Goal: Task Accomplishment & Management: Manage account settings

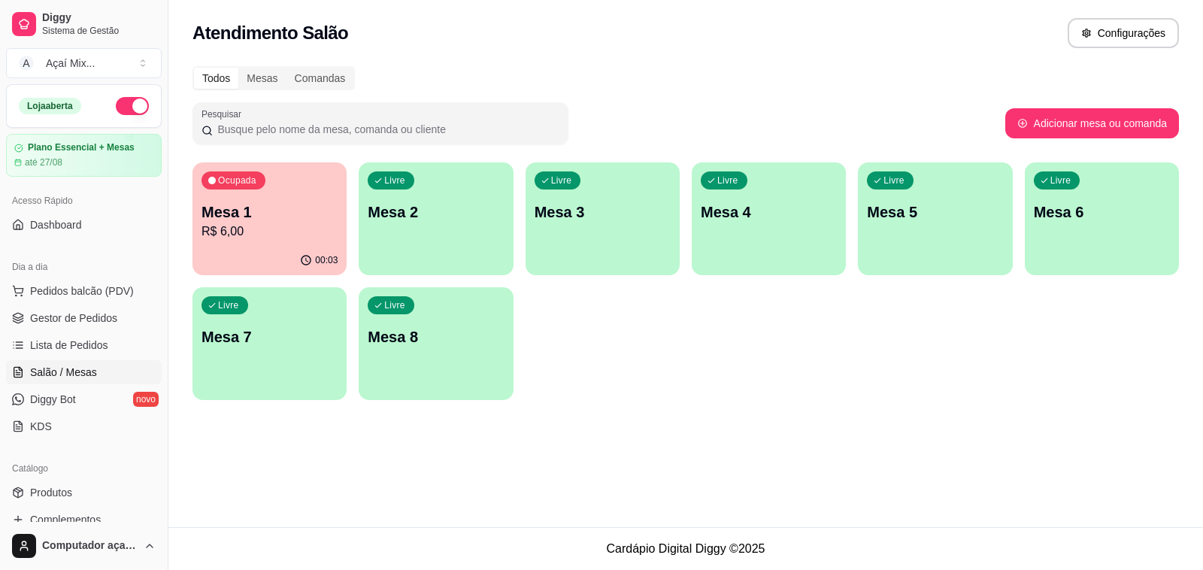
drag, startPoint x: 121, startPoint y: 411, endPoint x: 0, endPoint y: 400, distance: 121.5
drag, startPoint x: 0, startPoint y: 400, endPoint x: 449, endPoint y: 453, distance: 452.6
click at [449, 453] on div "Atendimento Salão Configurações Todos Mesas Comandas Pesquisar Adicionar mesa o…" at bounding box center [685, 263] width 1034 height 527
click at [325, 396] on div "button" at bounding box center [269, 391] width 154 height 18
click at [75, 320] on span "Gestor de Pedidos" at bounding box center [73, 317] width 87 height 15
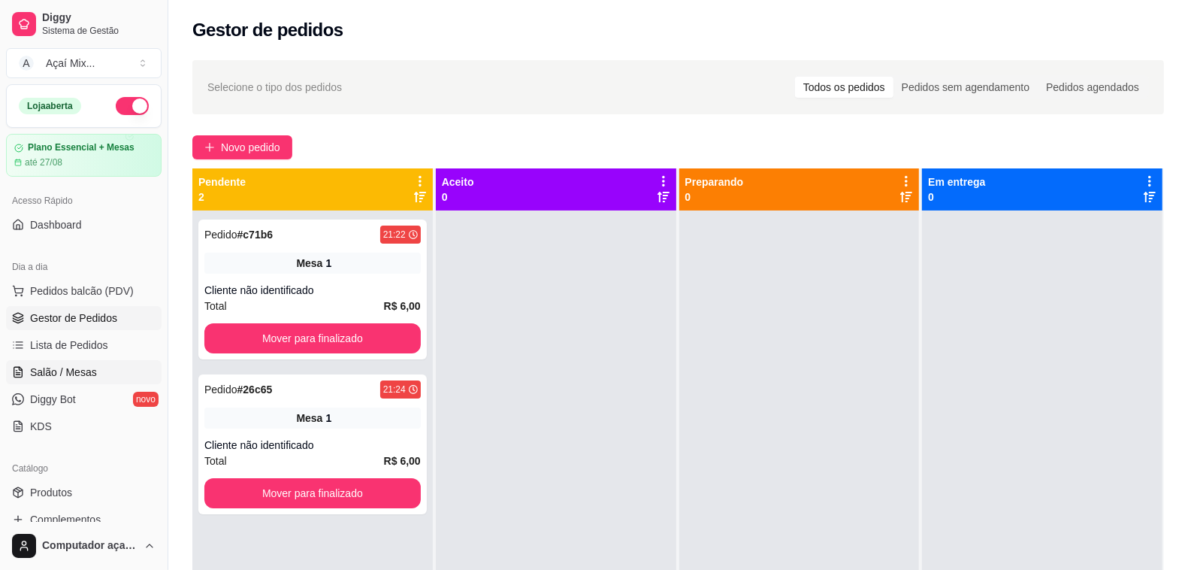
click at [76, 377] on span "Salão / Mesas" at bounding box center [63, 372] width 67 height 15
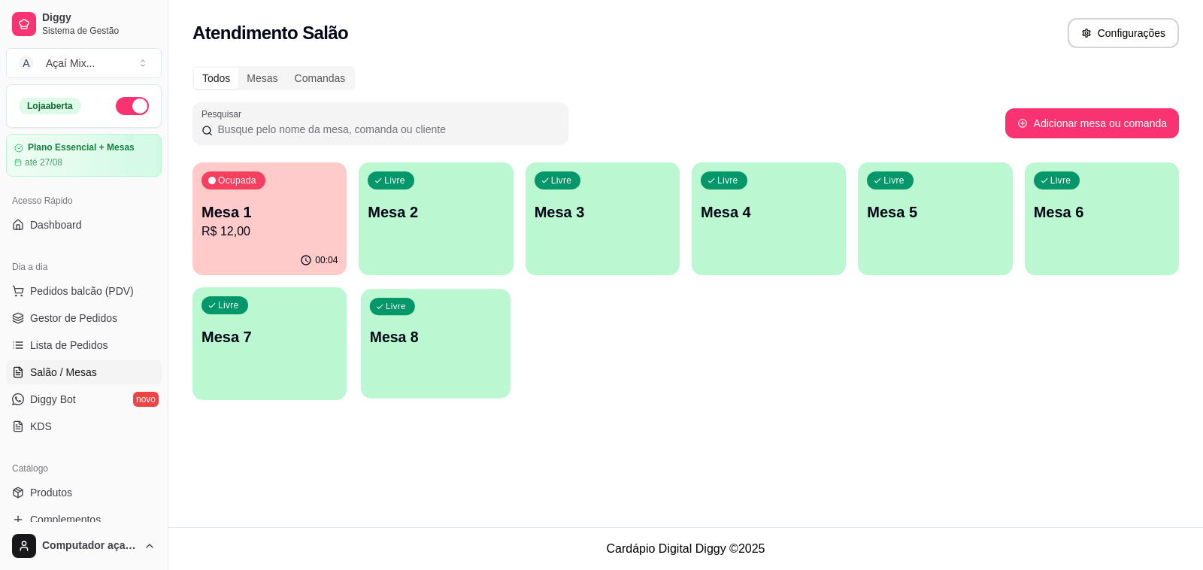
click at [479, 301] on div "Livre Mesa 8" at bounding box center [436, 335] width 150 height 92
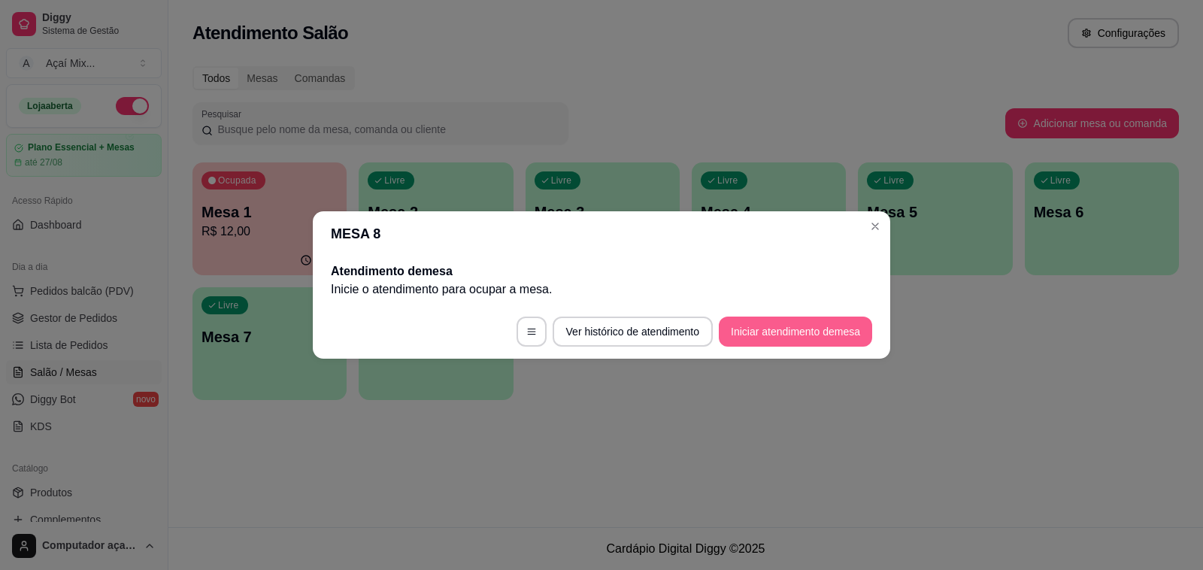
click at [760, 332] on button "Iniciar atendimento de mesa" at bounding box center [795, 331] width 153 height 30
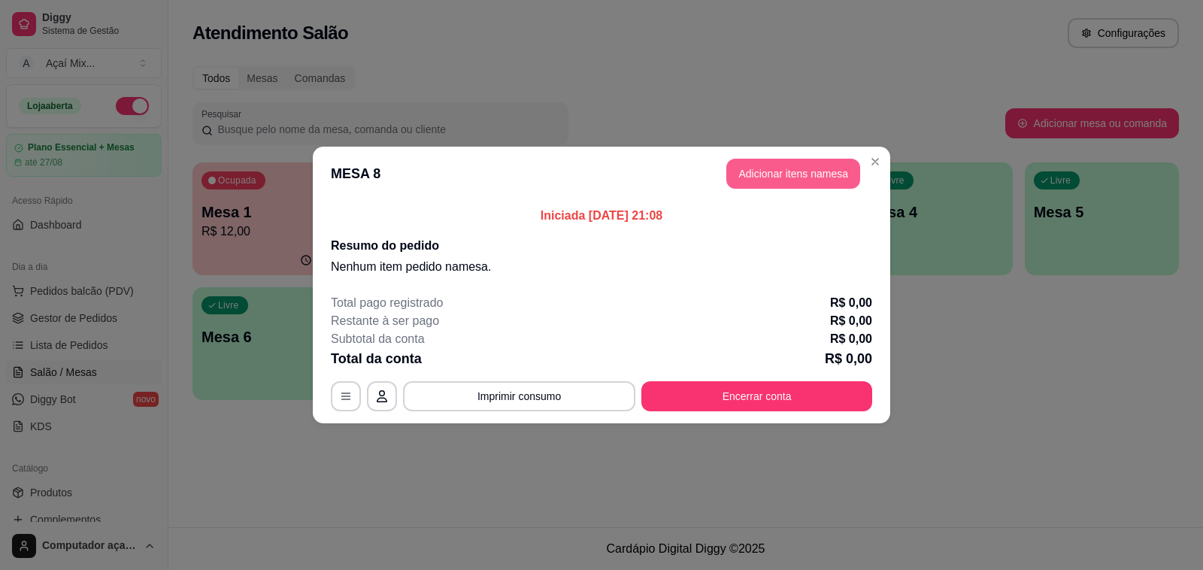
click at [806, 173] on button "Adicionar itens na mesa" at bounding box center [793, 174] width 134 height 30
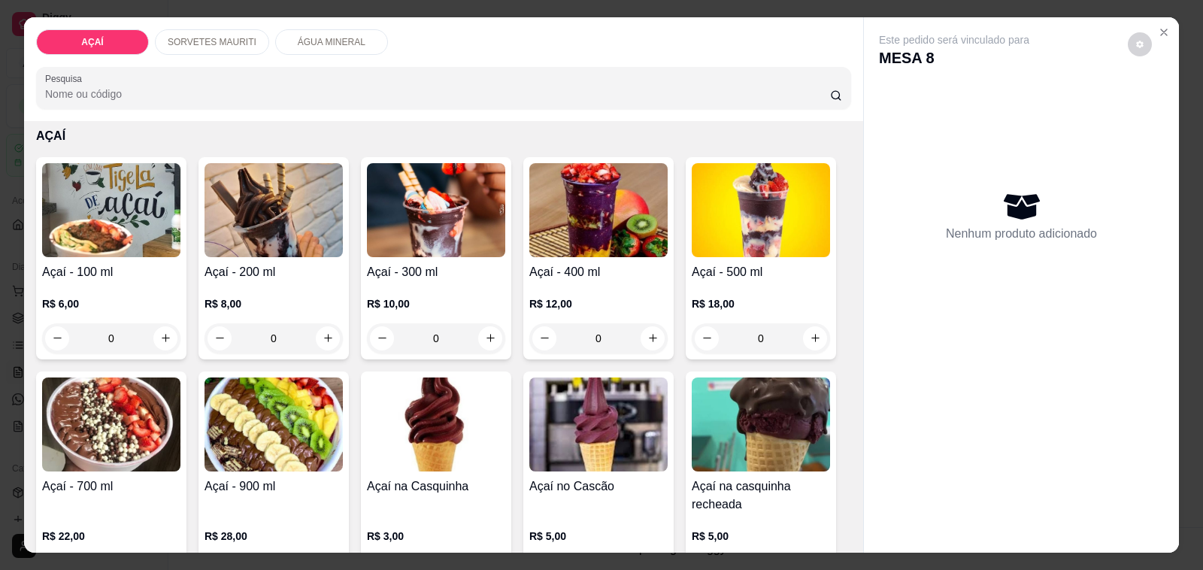
scroll to position [94, 0]
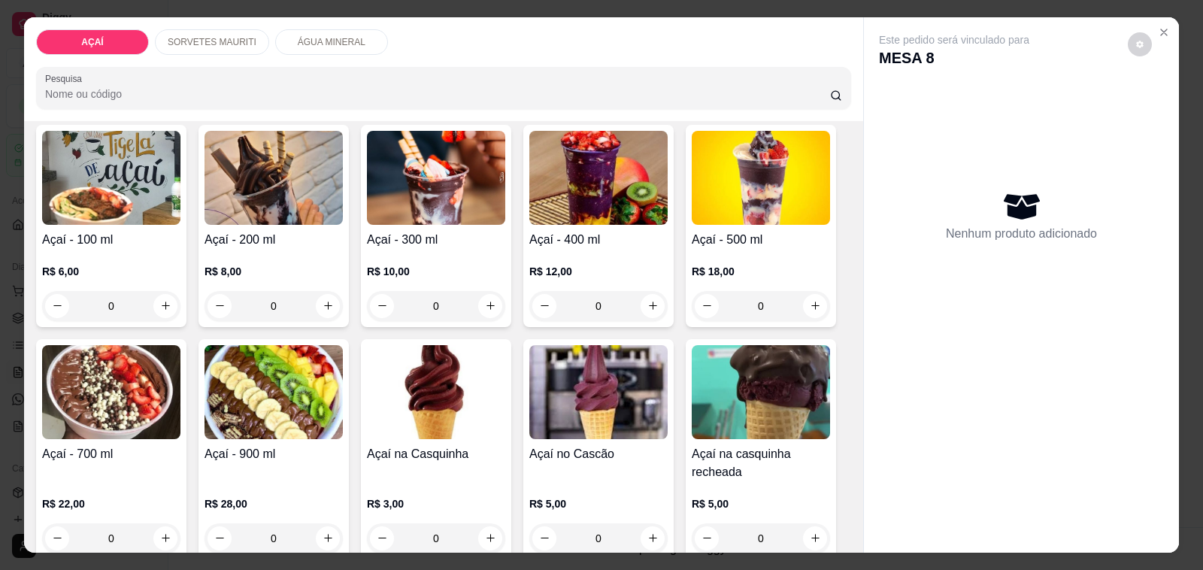
click at [800, 295] on div "0" at bounding box center [760, 306] width 138 height 30
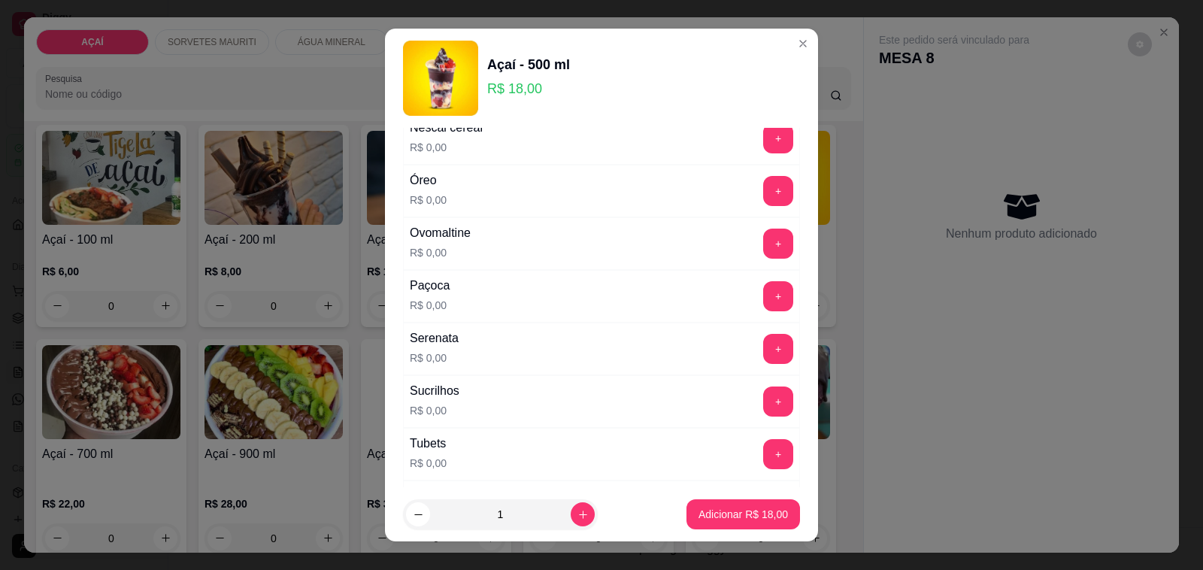
scroll to position [1979, 0]
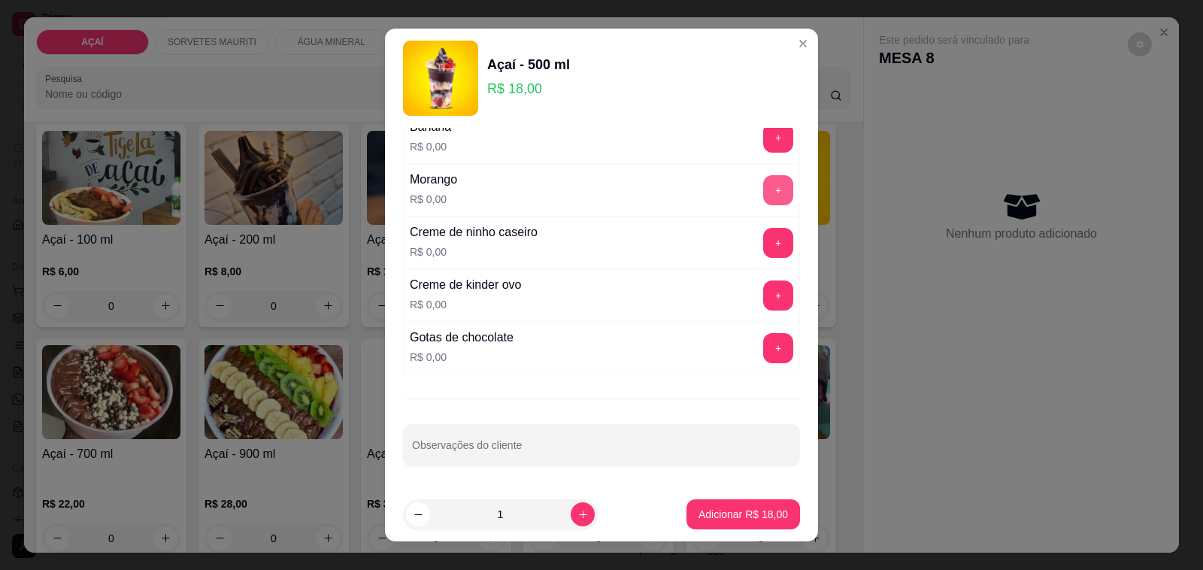
click at [763, 199] on button "+" at bounding box center [778, 190] width 30 height 30
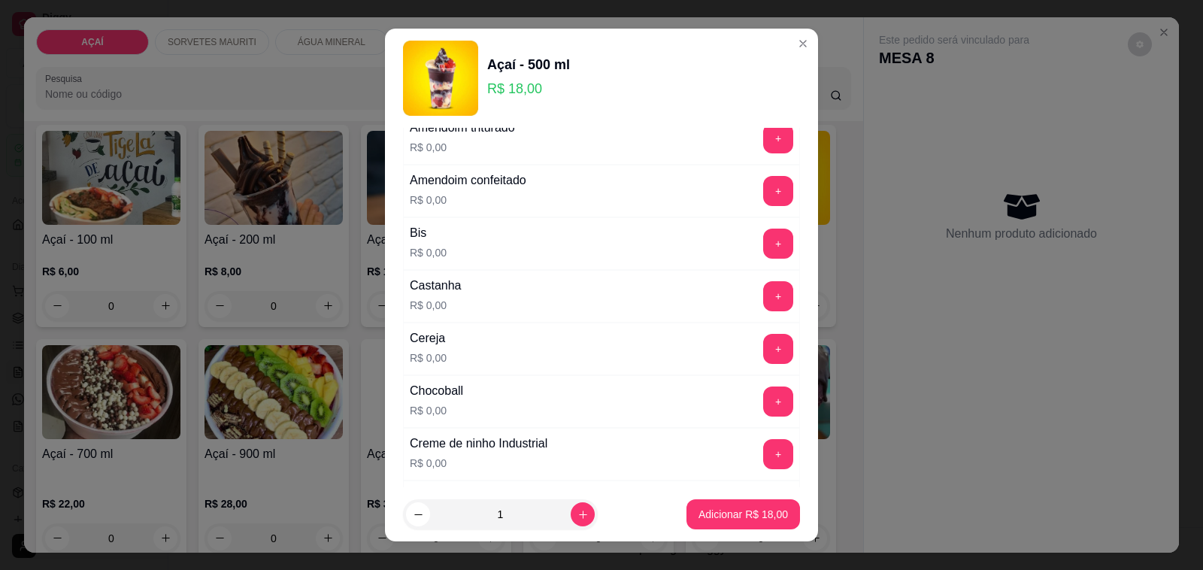
scroll to position [0, 0]
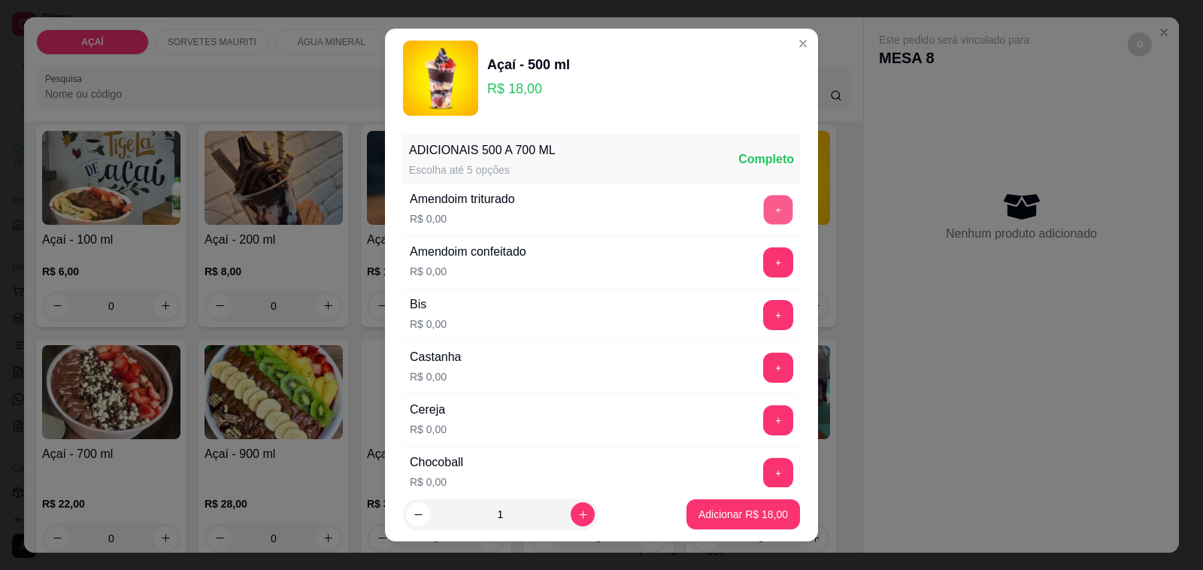
click at [764, 216] on button "+" at bounding box center [778, 209] width 29 height 29
click at [763, 366] on button "+" at bounding box center [778, 368] width 30 height 30
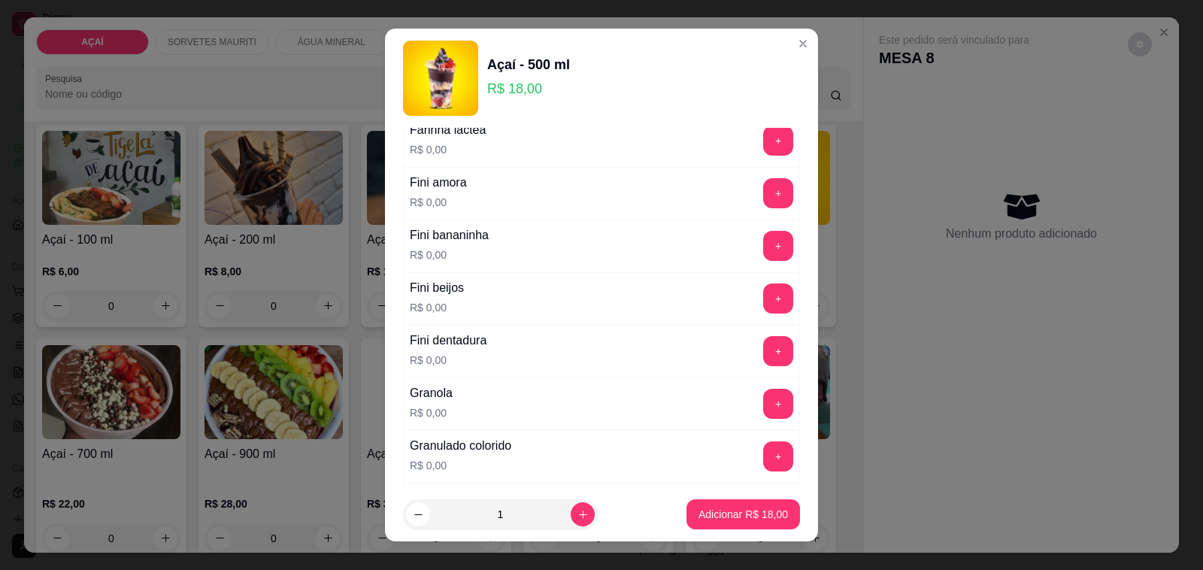
scroll to position [1033, 0]
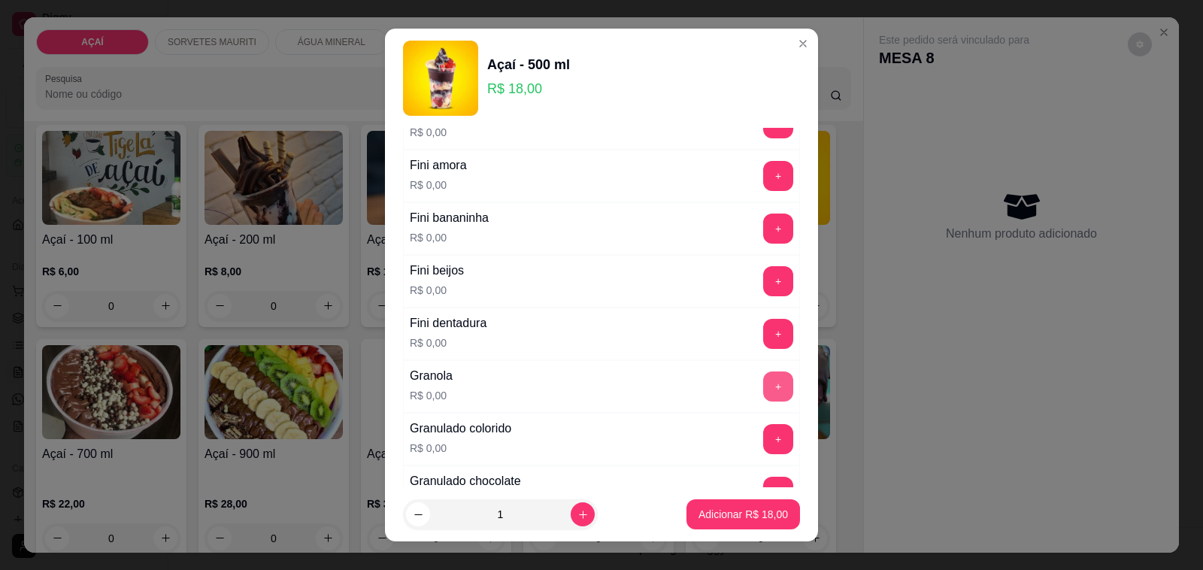
click at [763, 388] on button "+" at bounding box center [778, 386] width 30 height 30
click at [763, 441] on button "+" at bounding box center [778, 439] width 30 height 30
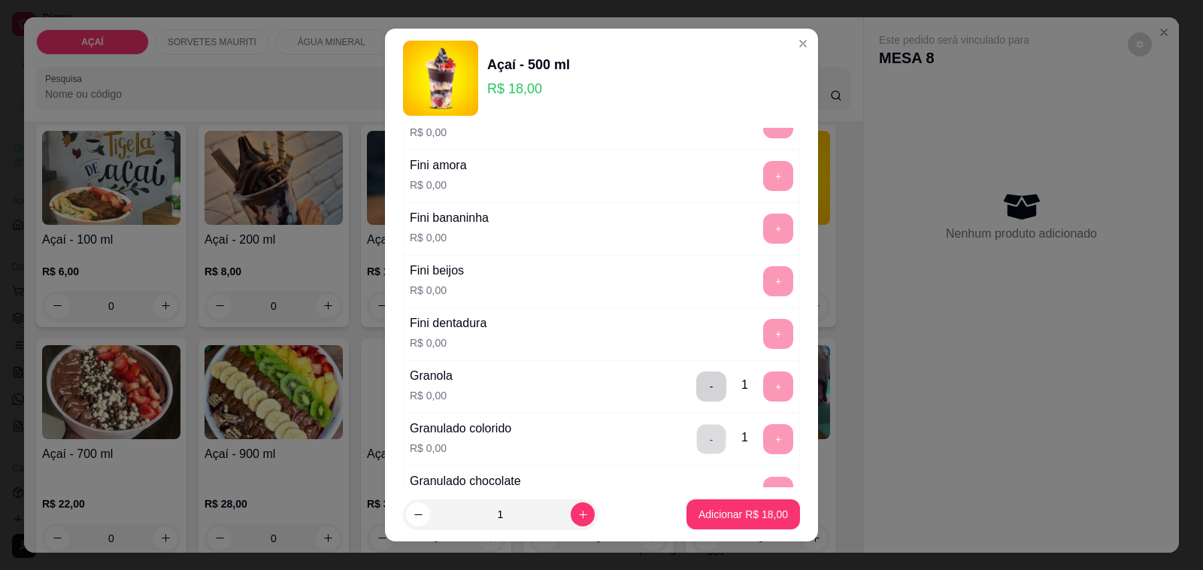
click at [697, 448] on button "-" at bounding box center [711, 439] width 29 height 29
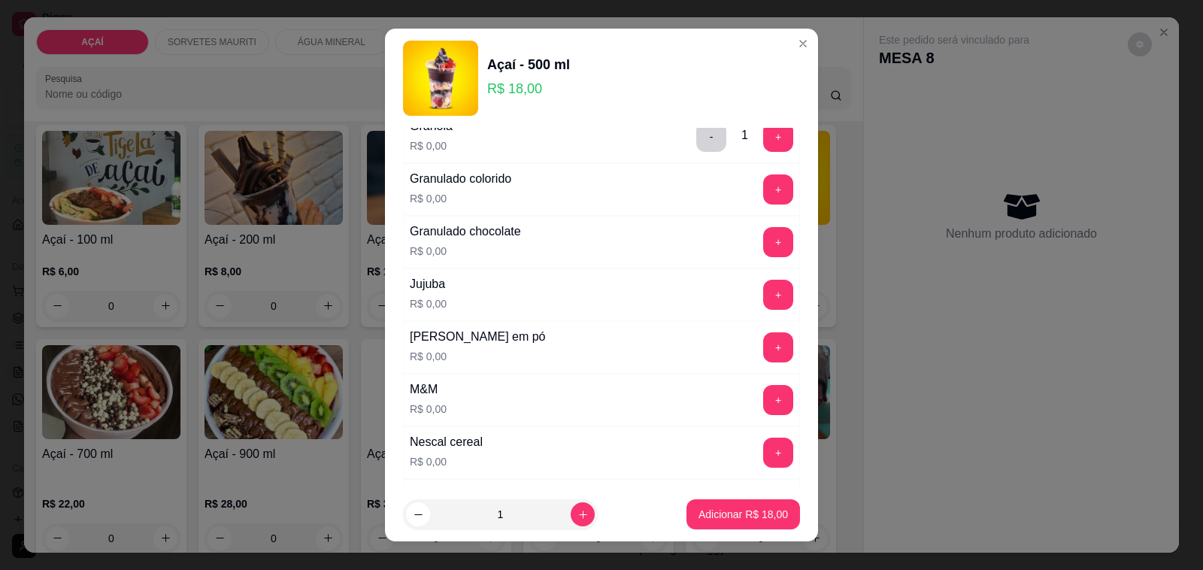
scroll to position [1315, 0]
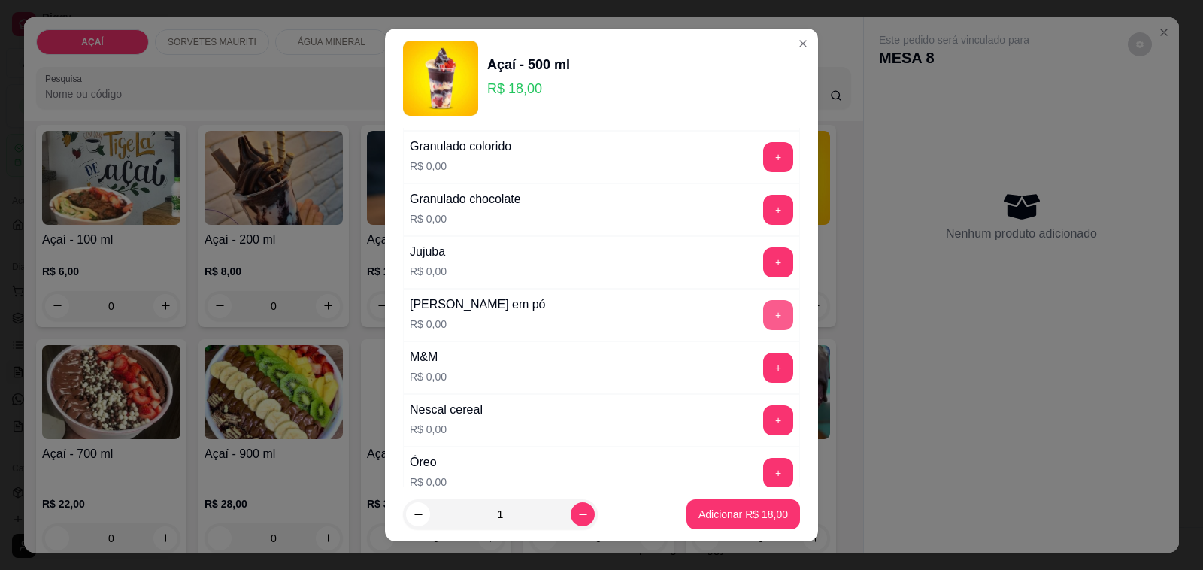
click at [763, 316] on button "+" at bounding box center [778, 315] width 30 height 30
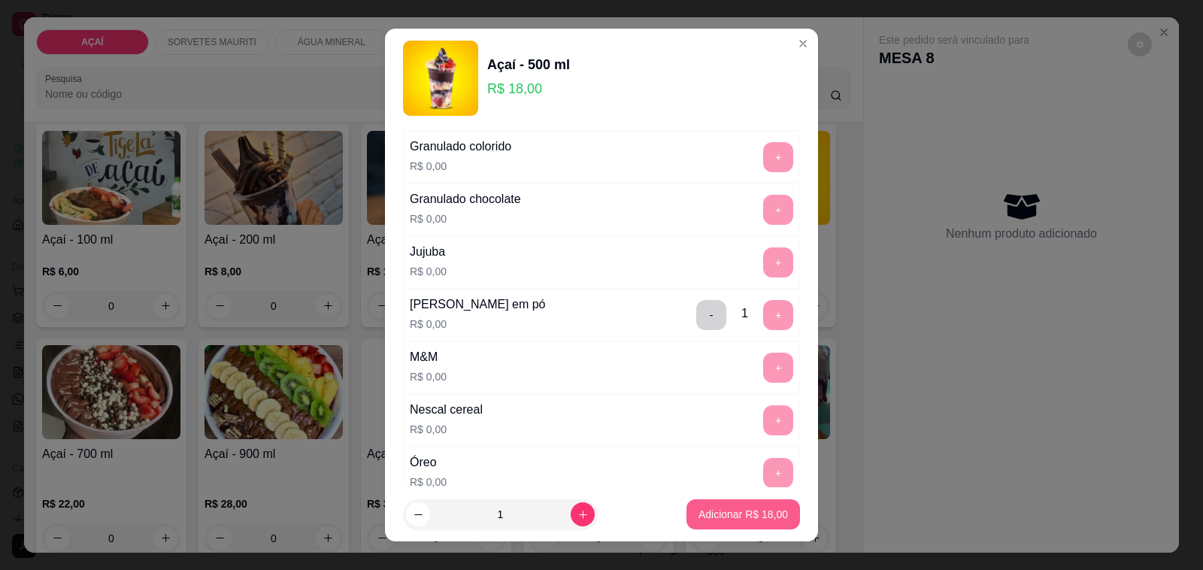
click at [708, 510] on p "Adicionar R$ 18,00" at bounding box center [742, 514] width 89 height 15
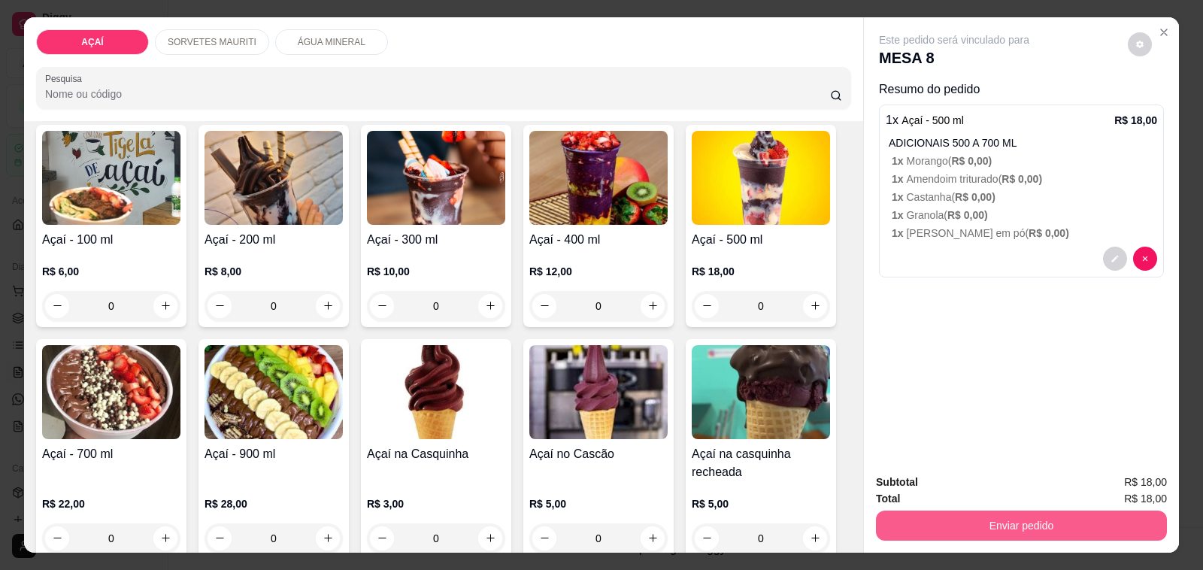
click at [944, 512] on button "Enviar pedido" at bounding box center [1021, 525] width 291 height 30
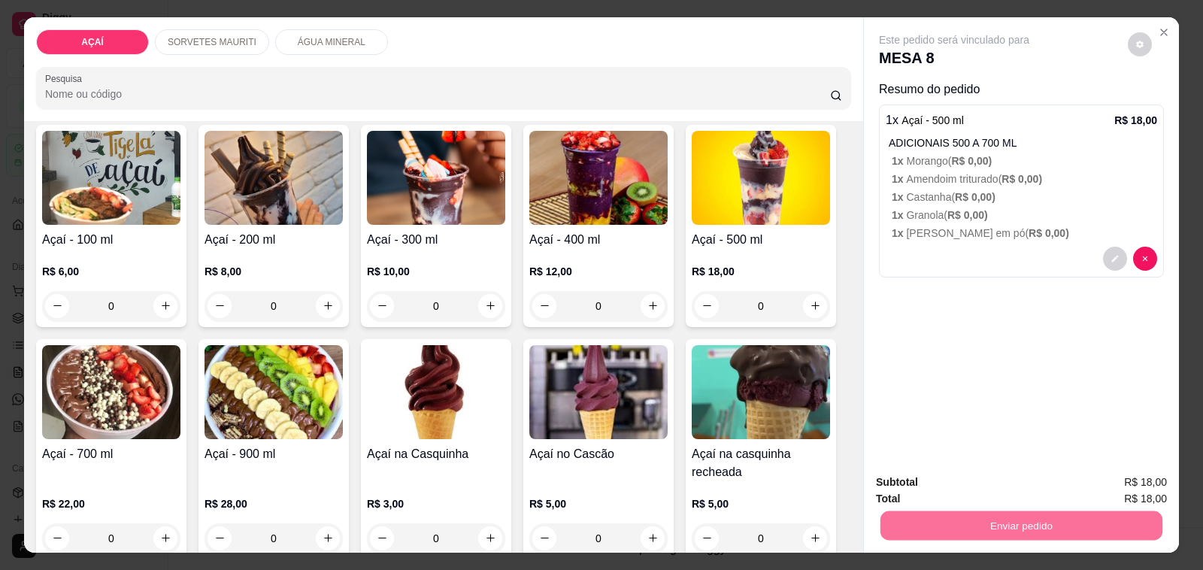
click at [963, 492] on button "Não registrar e enviar pedido" at bounding box center [970, 482] width 152 height 28
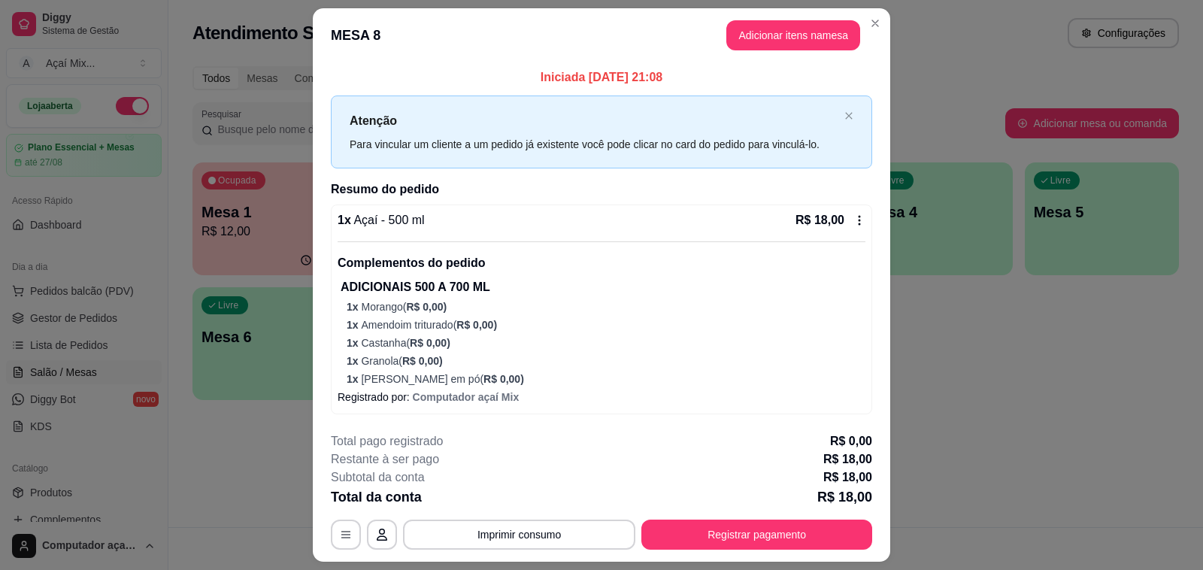
click at [749, 550] on footer "**********" at bounding box center [601, 490] width 577 height 141
click at [765, 549] on div "**********" at bounding box center [601, 534] width 541 height 30
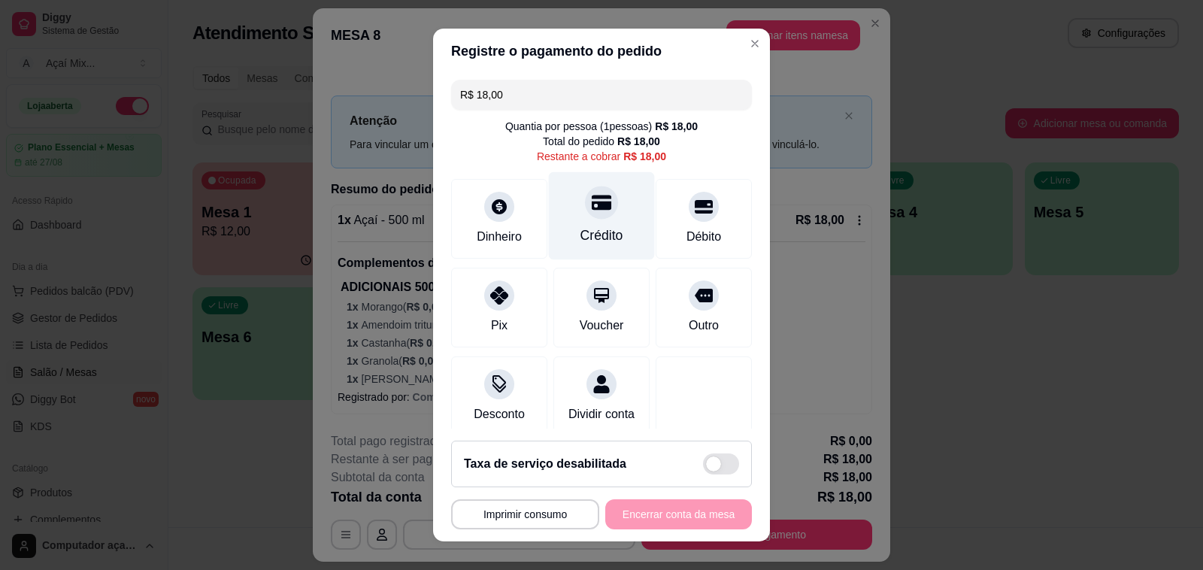
click at [585, 215] on div at bounding box center [601, 202] width 33 height 33
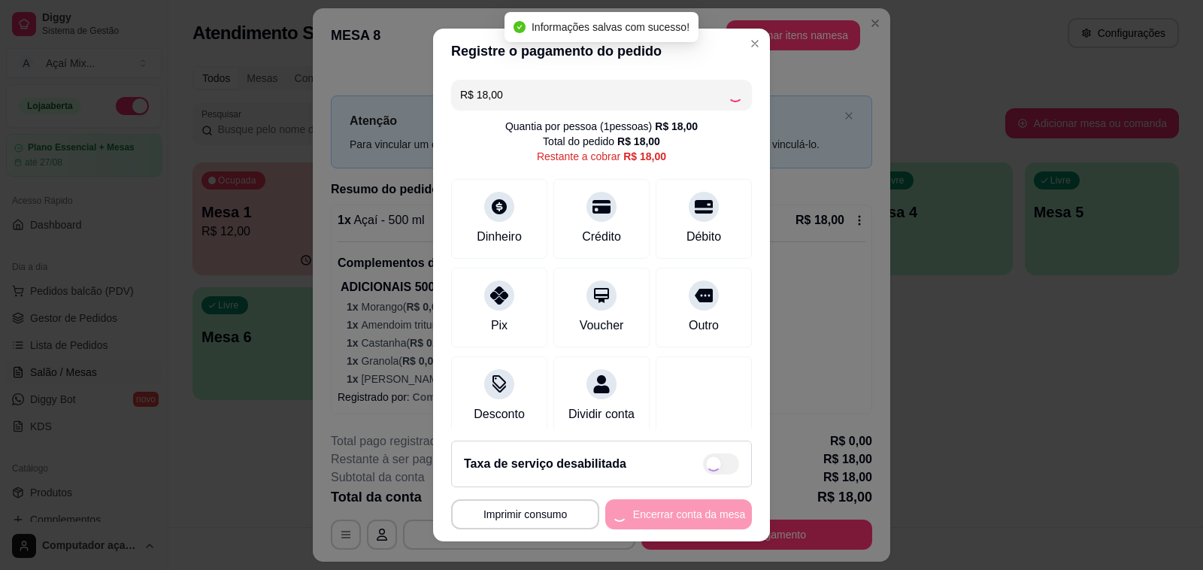
type input "R$ 0,00"
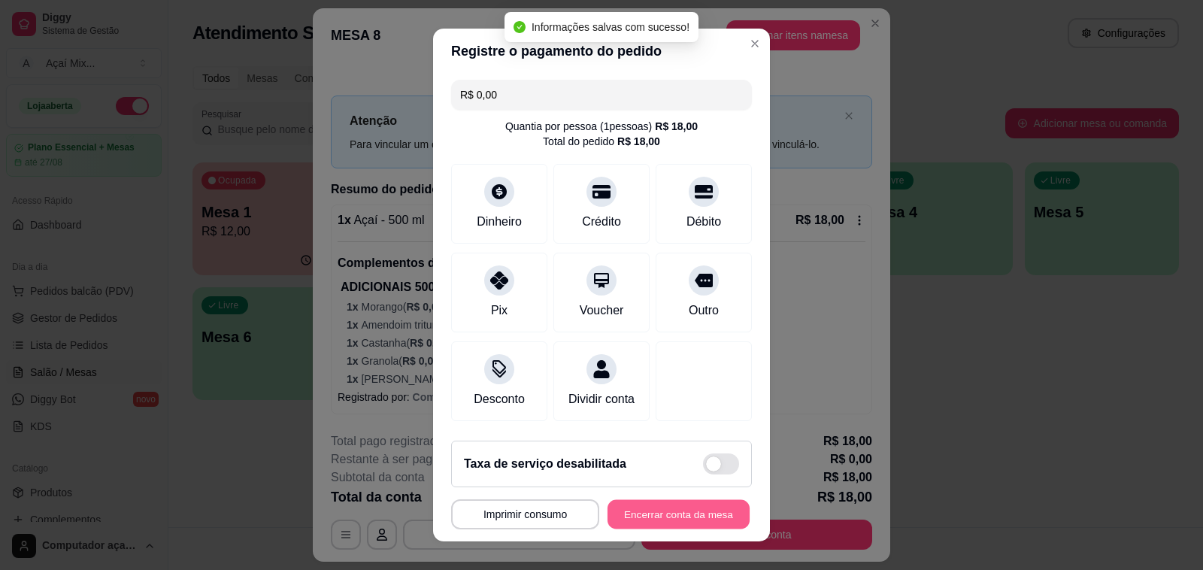
click at [677, 511] on button "Encerrar conta da mesa" at bounding box center [678, 514] width 142 height 29
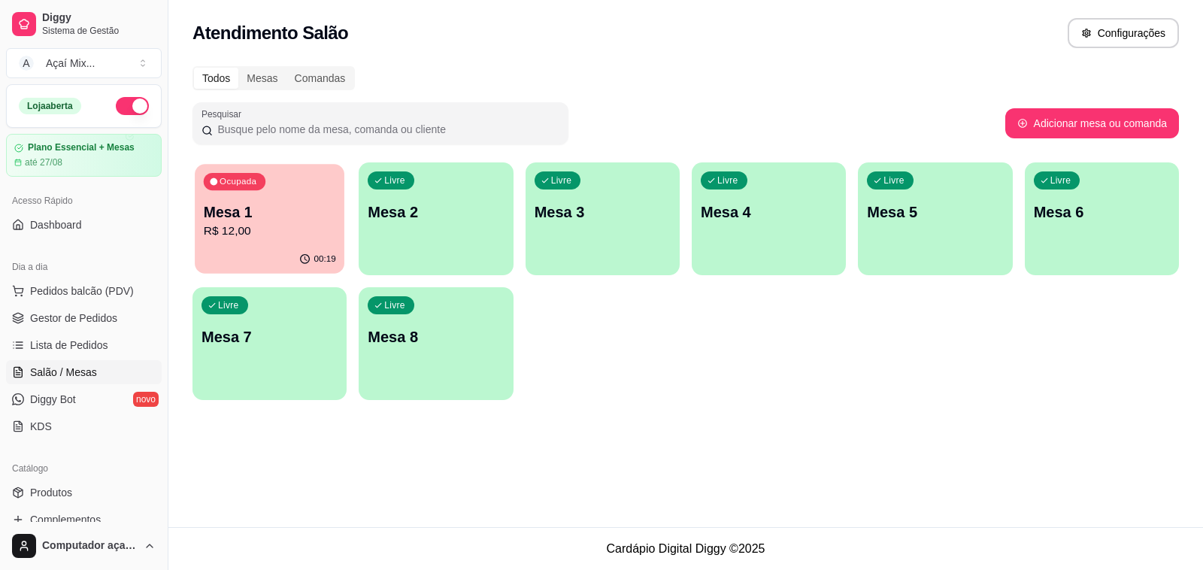
click at [261, 234] on p "R$ 12,00" at bounding box center [270, 230] width 132 height 17
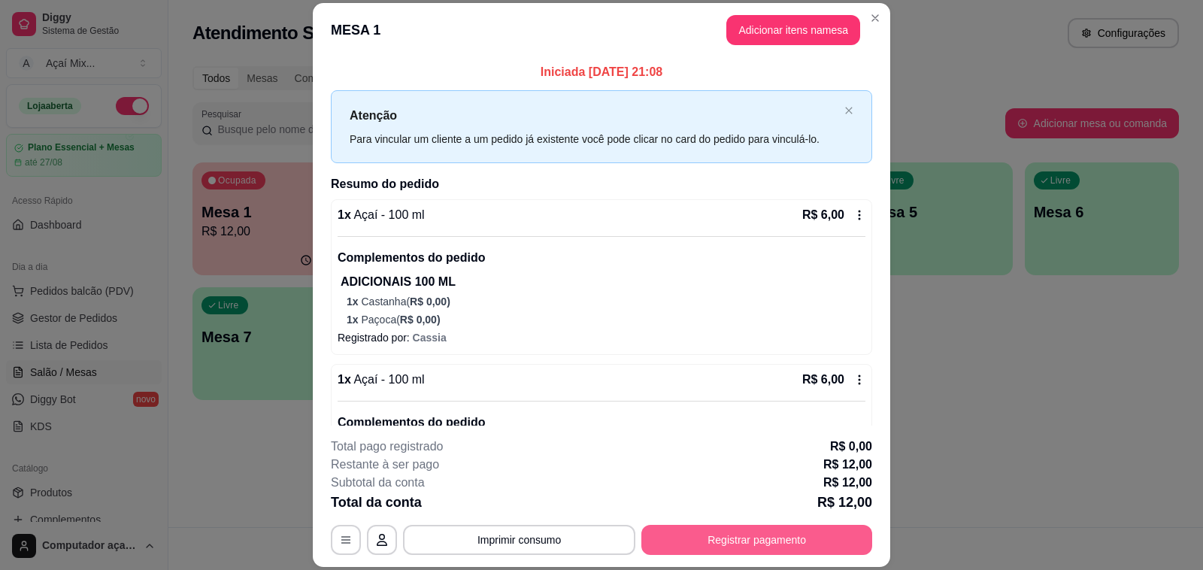
click at [689, 543] on button "Registrar pagamento" at bounding box center [756, 540] width 231 height 30
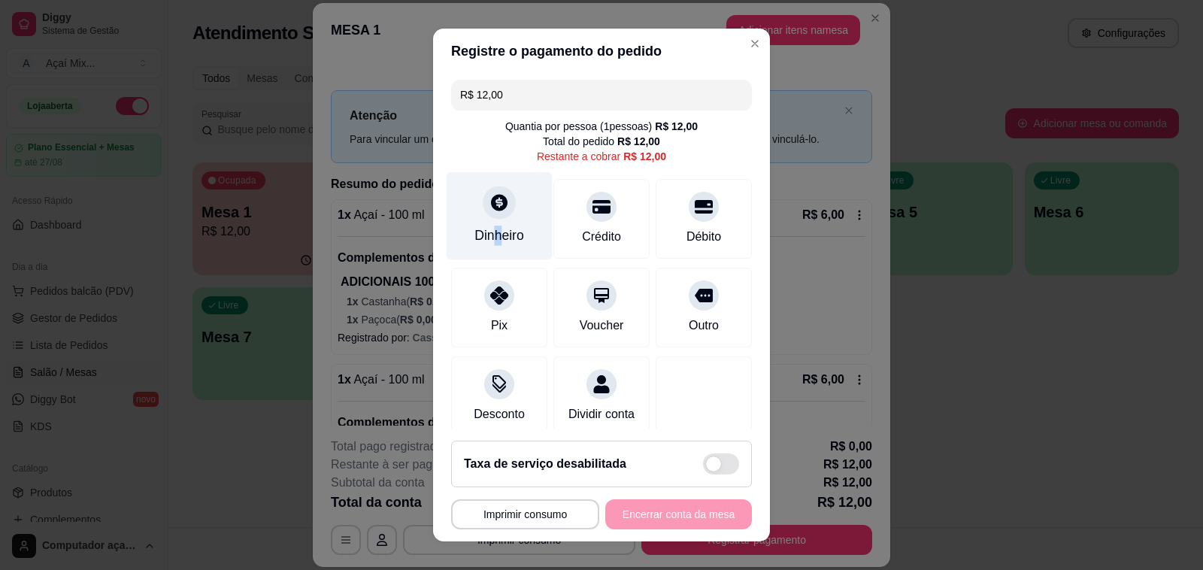
click at [483, 247] on div "Dinheiro" at bounding box center [499, 216] width 106 height 88
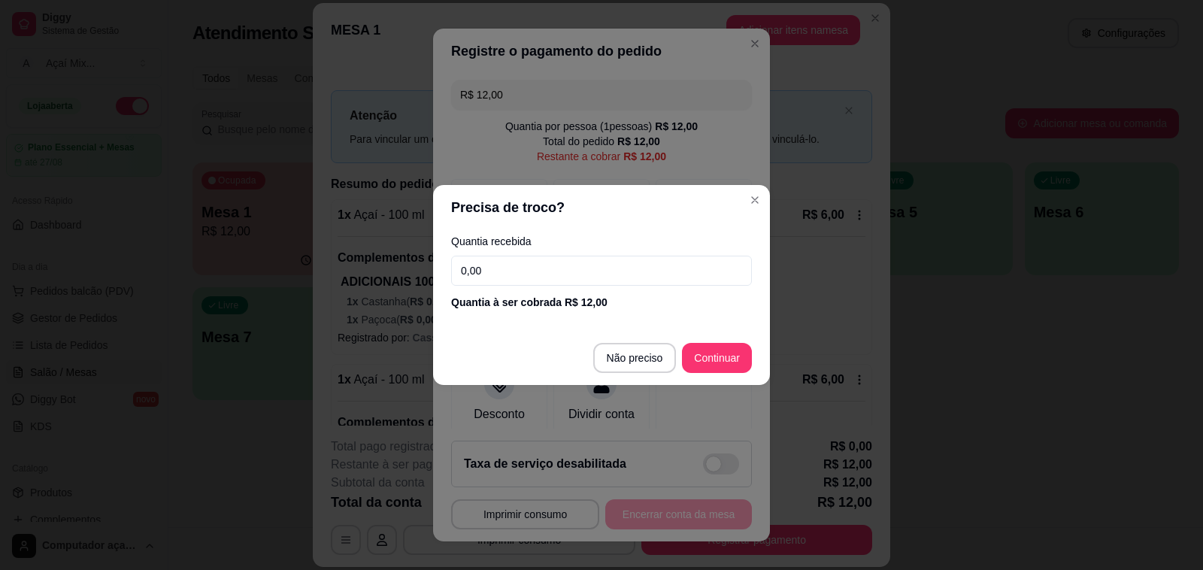
click at [631, 271] on input "0,00" at bounding box center [601, 271] width 301 height 30
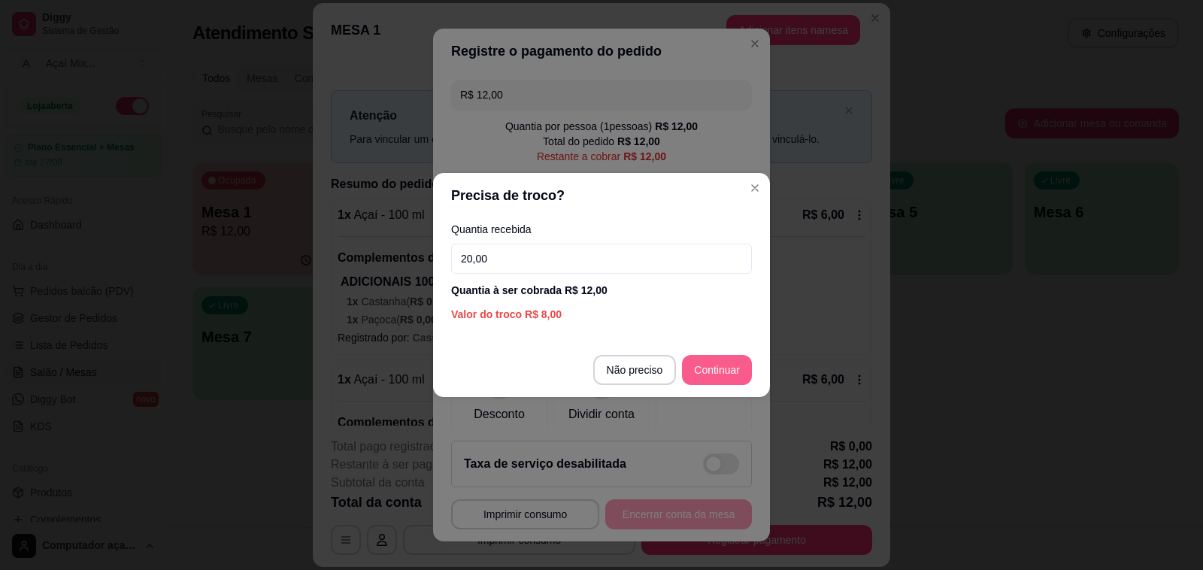
type input "20,00"
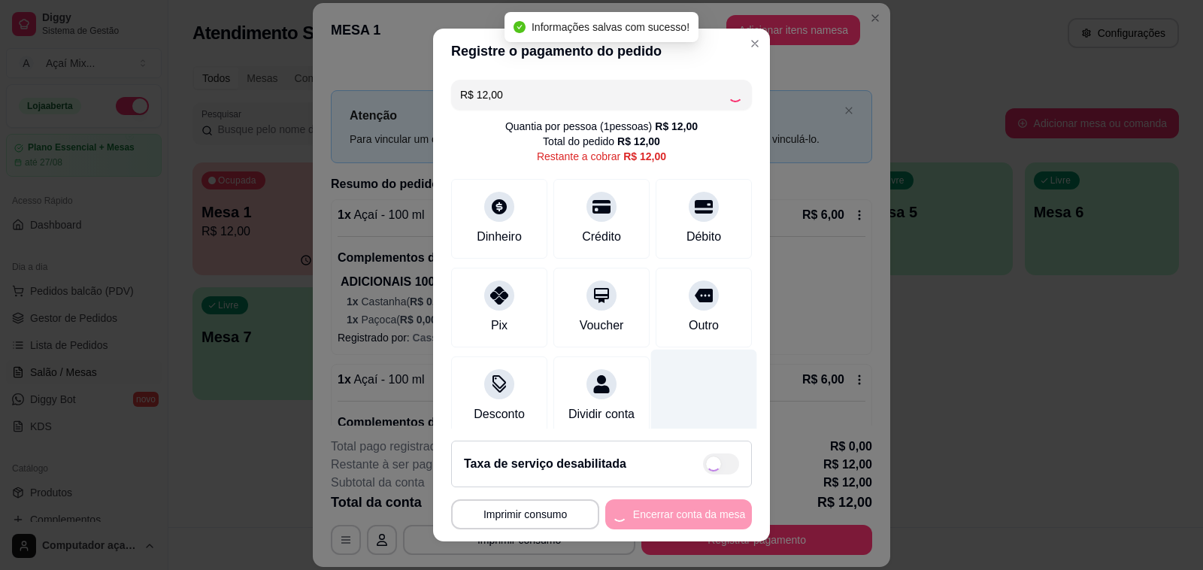
type input "R$ 0,00"
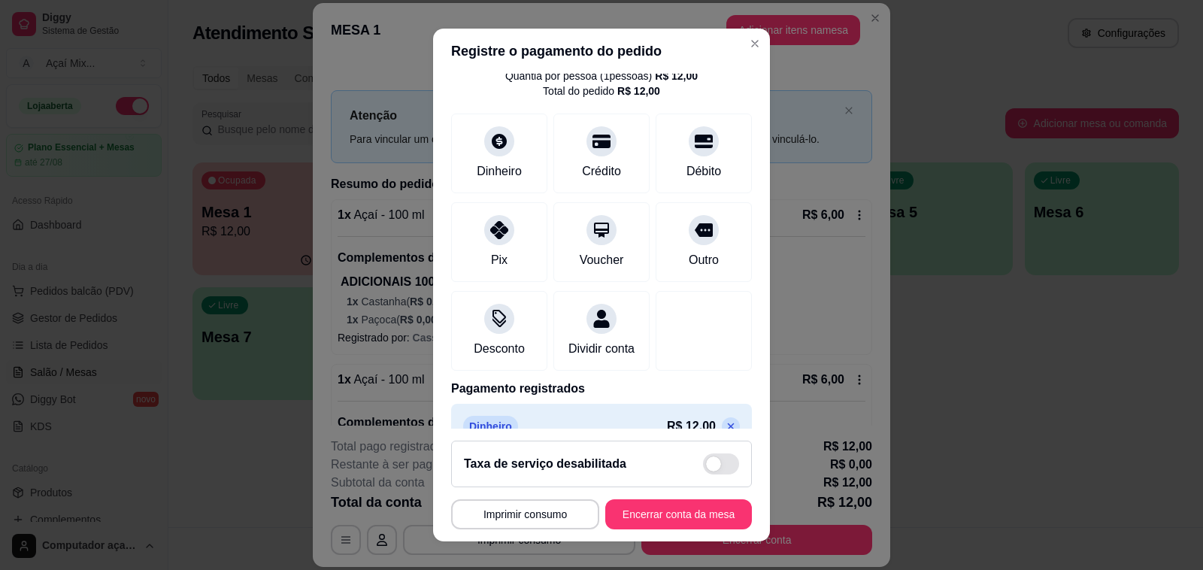
scroll to position [95, 0]
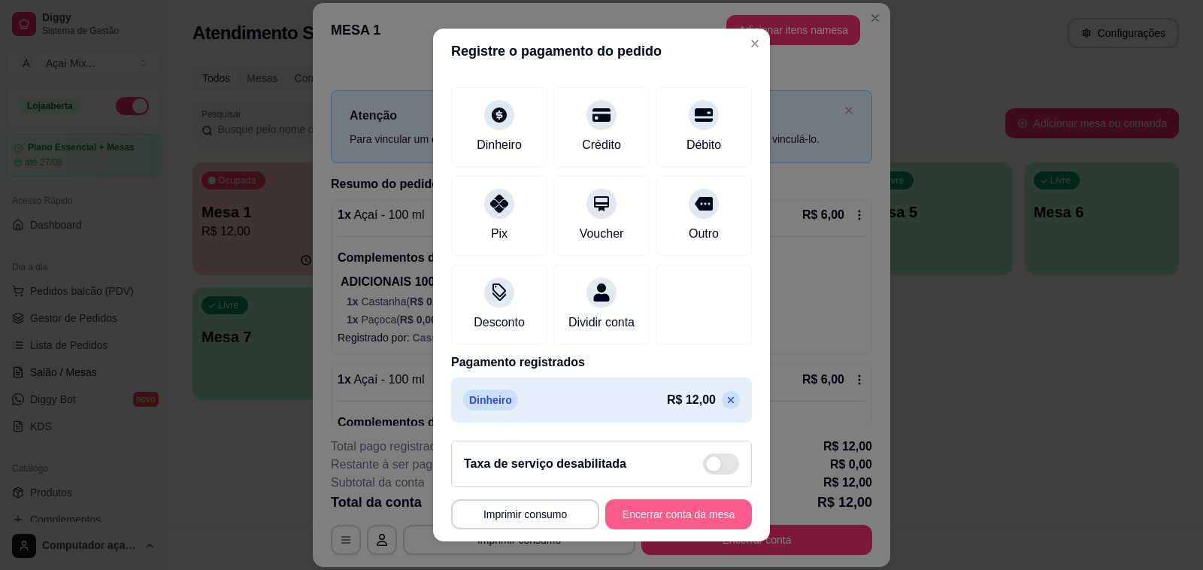
click at [658, 512] on button "Encerrar conta da mesa" at bounding box center [678, 514] width 147 height 30
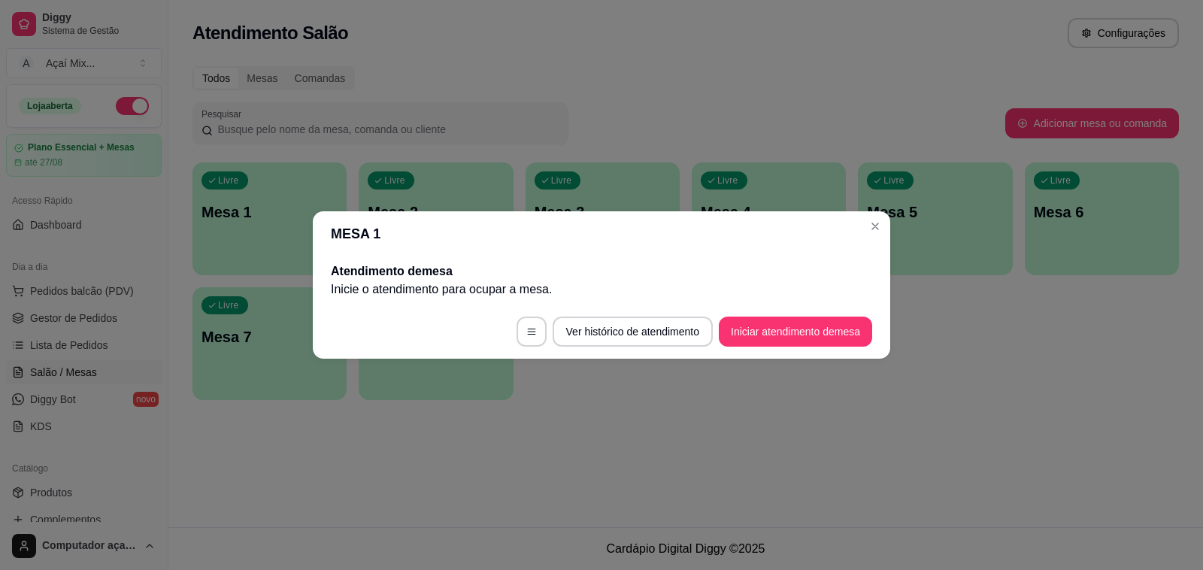
click at [885, 219] on header "MESA 1" at bounding box center [601, 233] width 577 height 45
